Goal: Task Accomplishment & Management: Complete application form

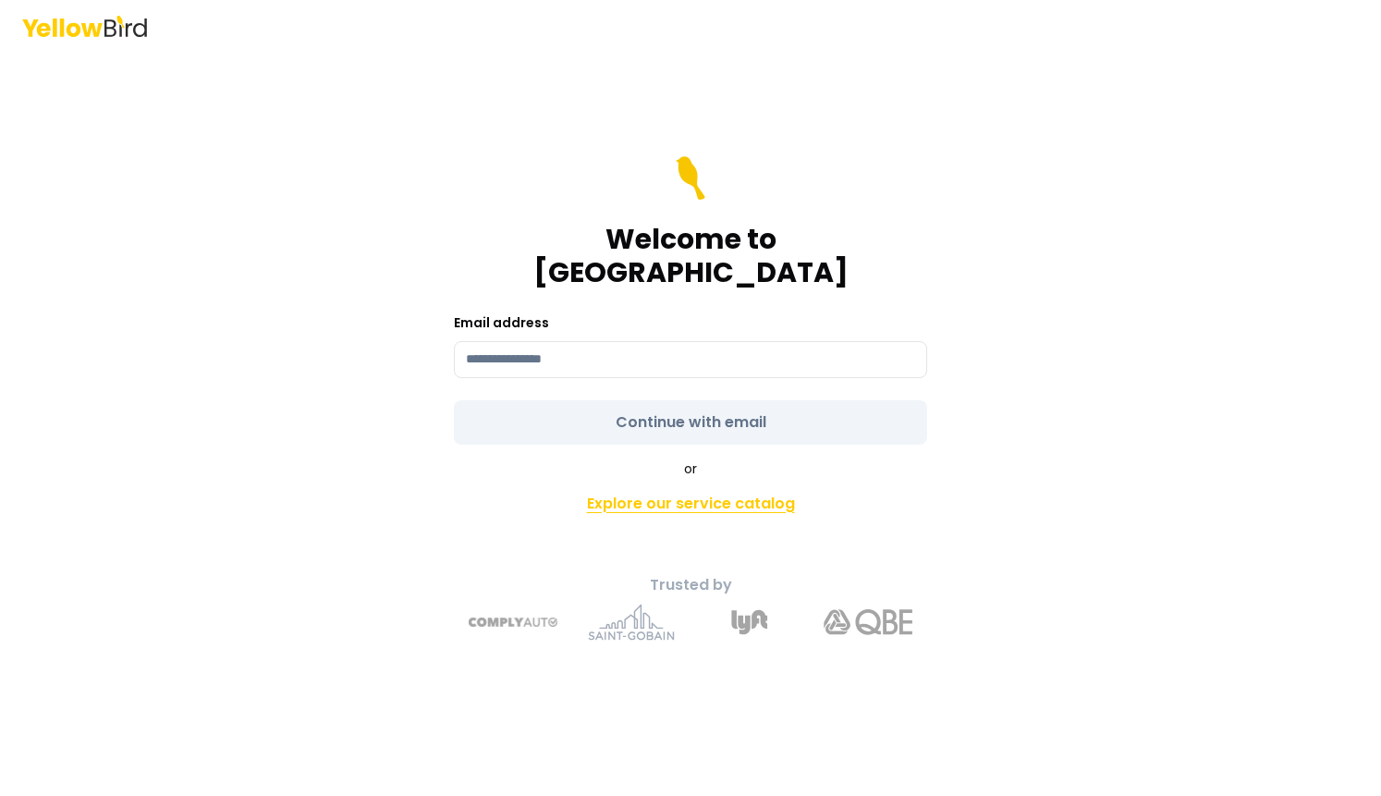
click at [702, 485] on link "Explore our service catalog" at bounding box center [690, 503] width 651 height 37
